Goal: Go to known website: Go to known website

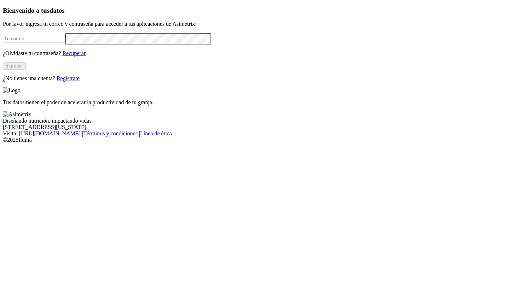
type input "[PERSON_NAME][EMAIL_ADDRESS][PERSON_NAME][DOMAIN_NAME]"
click at [26, 70] on button "Ingresar" at bounding box center [14, 65] width 23 height 7
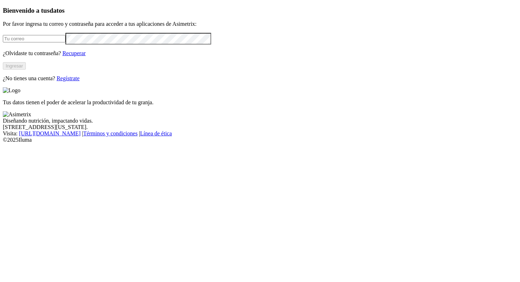
type input "[PERSON_NAME][EMAIL_ADDRESS][PERSON_NAME][DOMAIN_NAME]"
click at [26, 70] on button "Ingresar" at bounding box center [14, 65] width 23 height 7
